Goal: Navigation & Orientation: Understand site structure

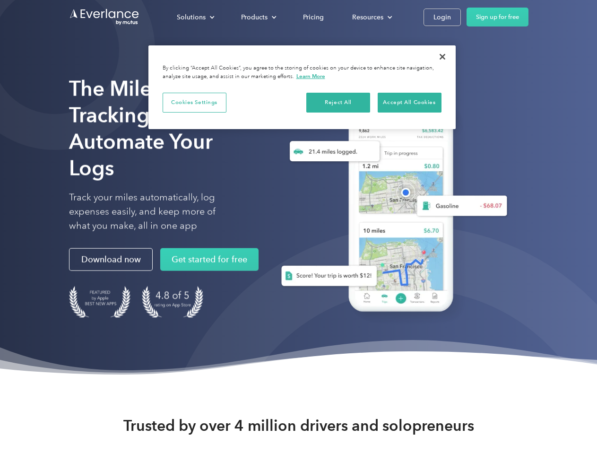
click at [195, 17] on div "Solutions" at bounding box center [191, 17] width 29 height 12
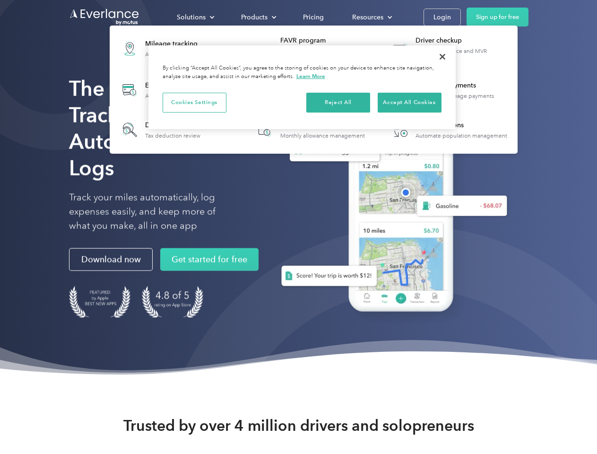
click at [258, 17] on div "Products" at bounding box center [254, 17] width 26 height 12
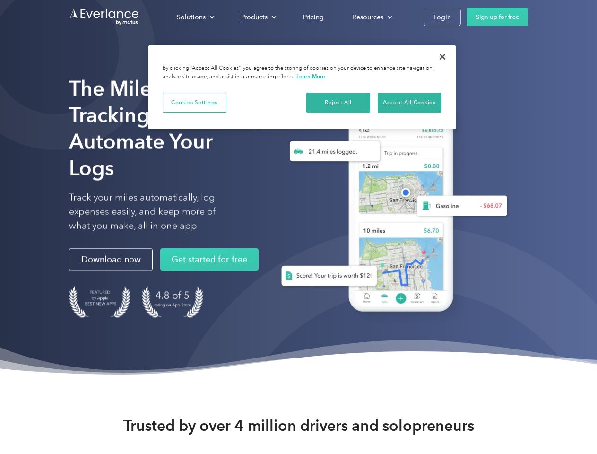
click at [371, 17] on div "Resources" at bounding box center [367, 17] width 31 height 12
click at [194, 102] on button "Cookies Settings" at bounding box center [195, 103] width 64 height 20
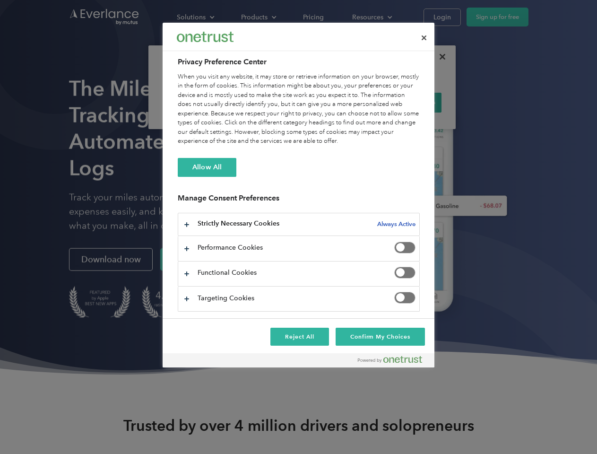
click at [338, 102] on div "When you visit any website, it may store or retrieve information on your browse…" at bounding box center [299, 109] width 242 height 74
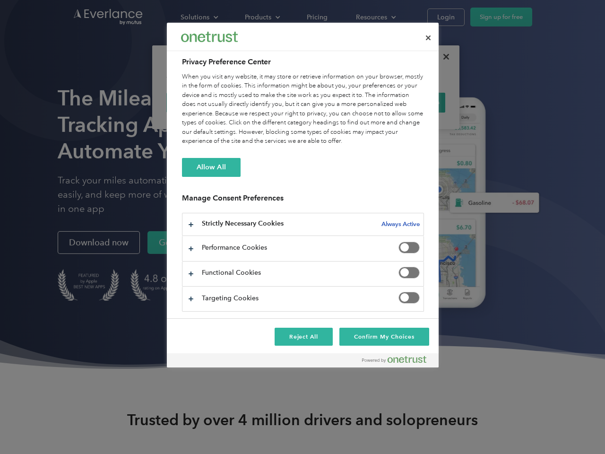
click at [409, 102] on div "When you visit any website, it may store or retrieve information on your browse…" at bounding box center [303, 109] width 242 height 74
click at [442, 57] on div at bounding box center [302, 227] width 605 height 454
